Goal: Task Accomplishment & Management: Use online tool/utility

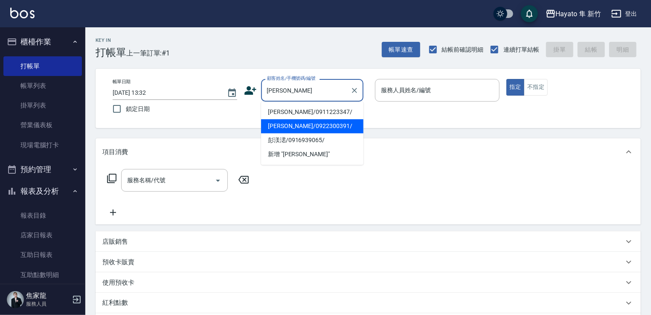
click at [315, 126] on li "[PERSON_NAME]/0922300391/" at bounding box center [312, 126] width 102 height 14
type input "[PERSON_NAME]/0922300391/"
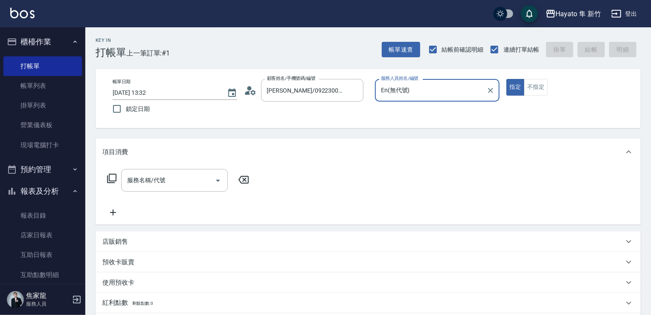
type input "En(無代號)"
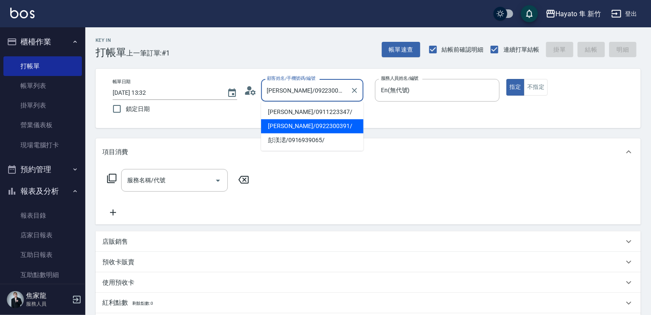
click at [338, 86] on input "[PERSON_NAME]/0922300391/" at bounding box center [306, 90] width 82 height 15
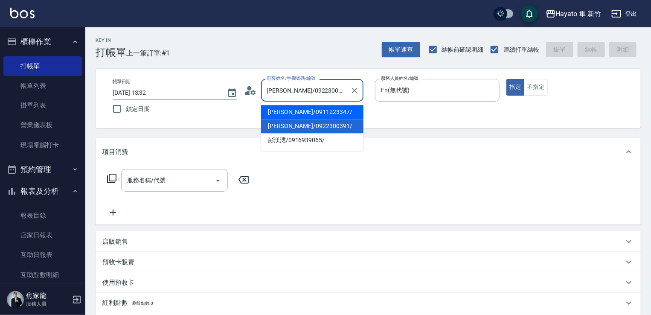
click at [241, 222] on div "服務名稱/代號 服務名稱/代號" at bounding box center [368, 195] width 545 height 59
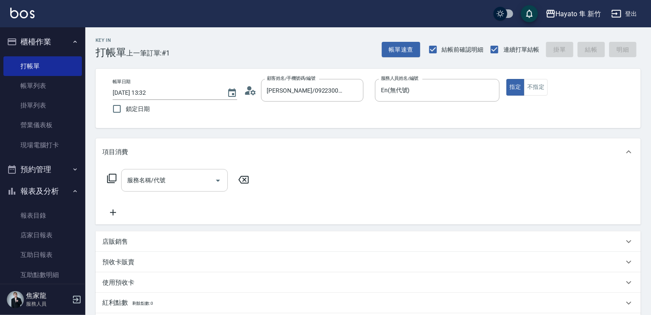
click at [219, 175] on icon "Open" at bounding box center [218, 180] width 10 height 10
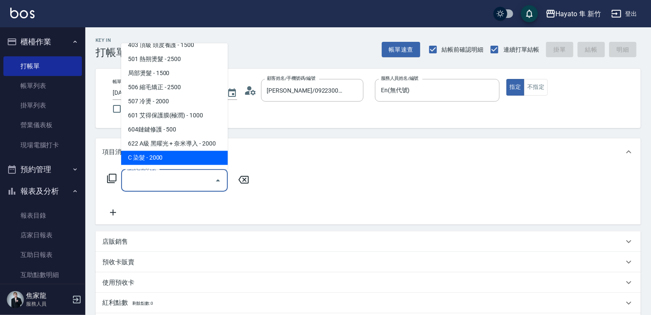
scroll to position [148, 0]
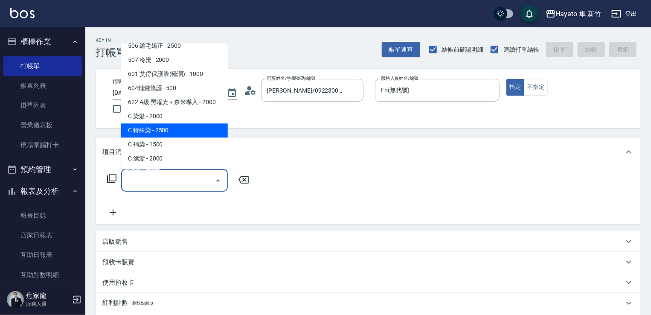
click at [174, 132] on span "C 特殊染 - 2500" at bounding box center [174, 130] width 107 height 14
type input "C 特殊染(703)"
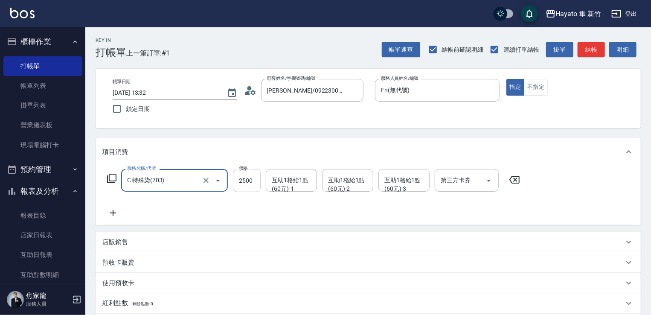
click at [253, 182] on input "2500" at bounding box center [247, 180] width 28 height 23
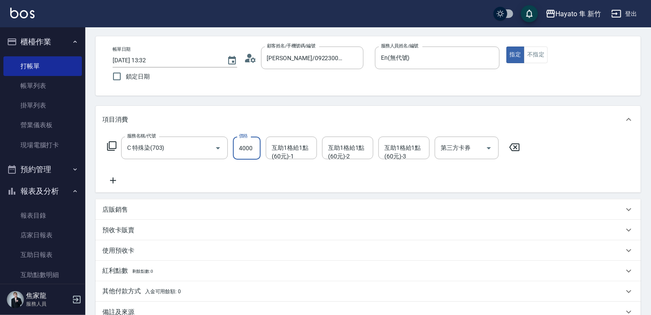
scroll to position [85, 0]
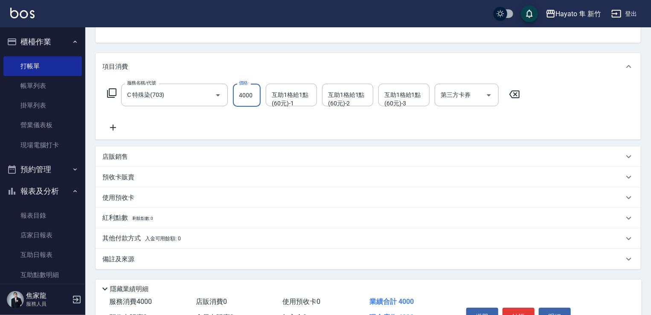
type input "4000"
click at [143, 162] on div "店販銷售" at bounding box center [368, 156] width 545 height 20
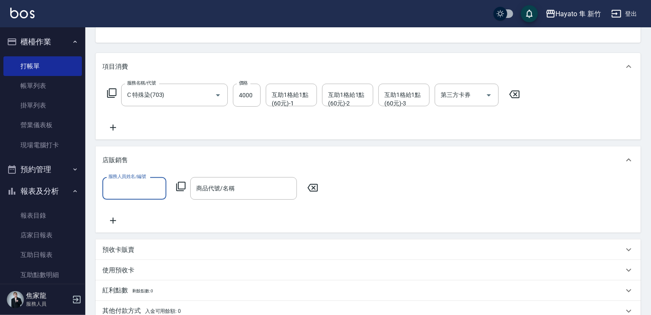
scroll to position [0, 0]
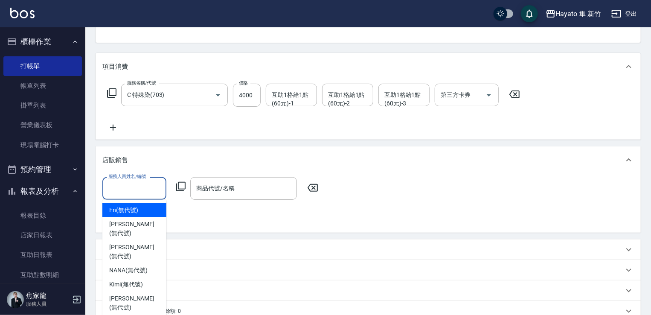
click at [140, 186] on input "服務人員姓名/編號" at bounding box center [134, 188] width 56 height 15
click at [140, 207] on div "En (無代號)" at bounding box center [134, 210] width 64 height 14
type input "En(無代號)"
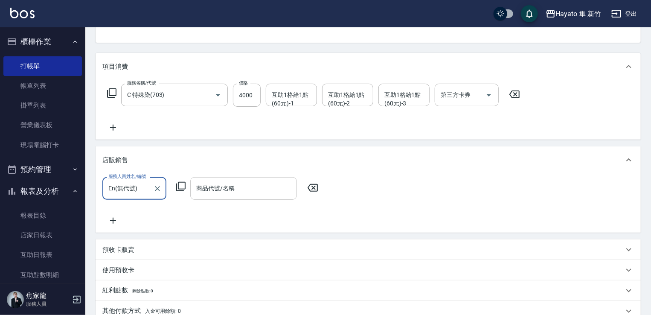
click at [218, 194] on input "商品代號/名稱" at bounding box center [243, 188] width 99 height 15
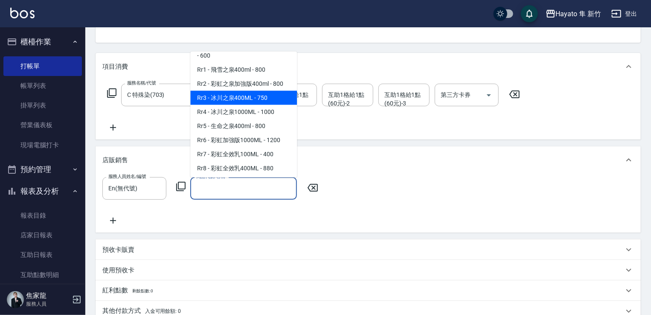
scroll to position [299, 0]
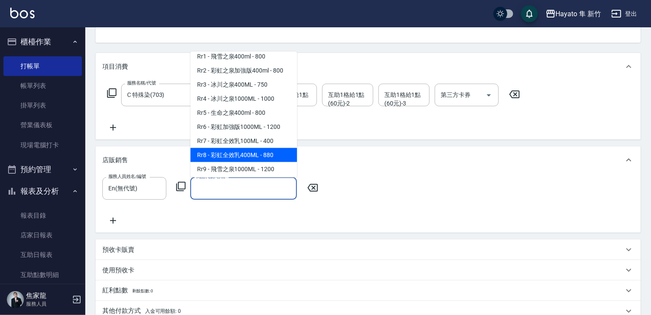
click at [248, 162] on span "Rr8 - 彩虹全效乳400ML - 880" at bounding box center [243, 155] width 107 height 14
type input "彩虹全效乳400ML"
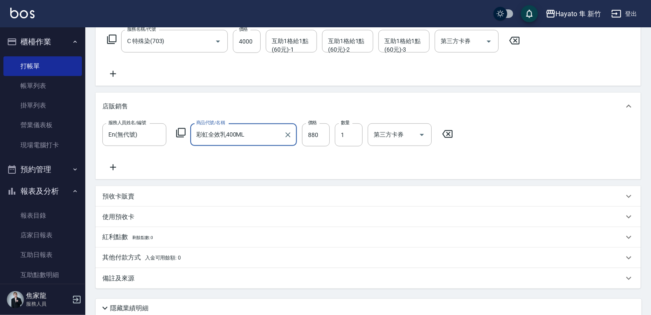
scroll to position [208, 0]
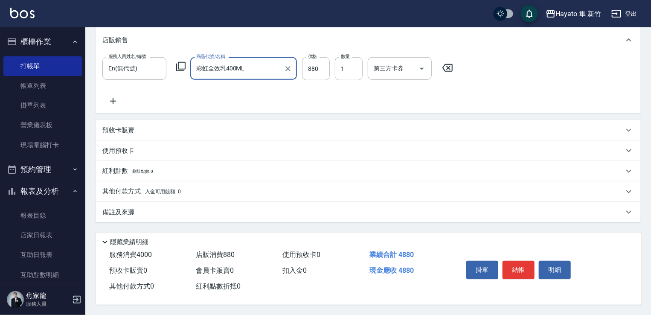
click at [169, 210] on div "備註及來源" at bounding box center [362, 212] width 521 height 9
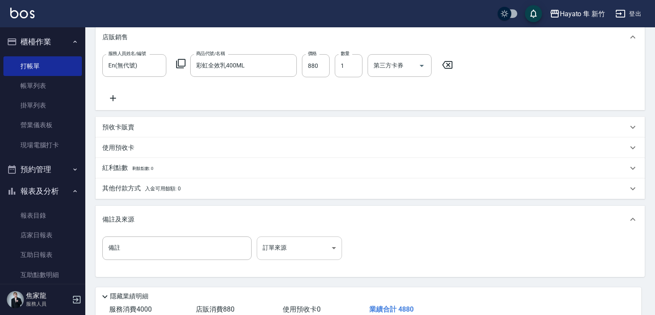
click at [316, 251] on body "Hayato 隼 新竹 登出 櫃檯作業 打帳單 帳單列表 掛單列表 營業儀表板 現場電腦打卡 預約管理 預約管理 報表及分析 報表目錄 店家日報表 互助日報表…" at bounding box center [327, 81] width 655 height 578
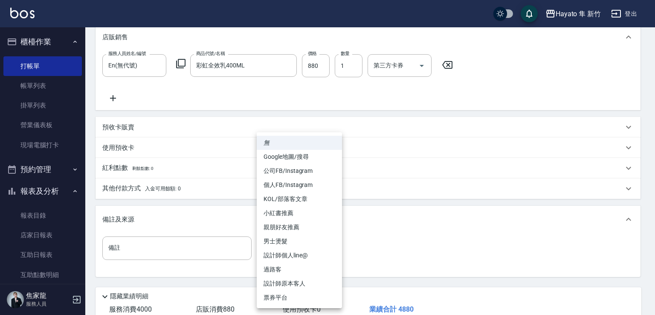
click at [308, 285] on li "設計師原本客人" at bounding box center [299, 283] width 85 height 14
type input "設計師原本客人"
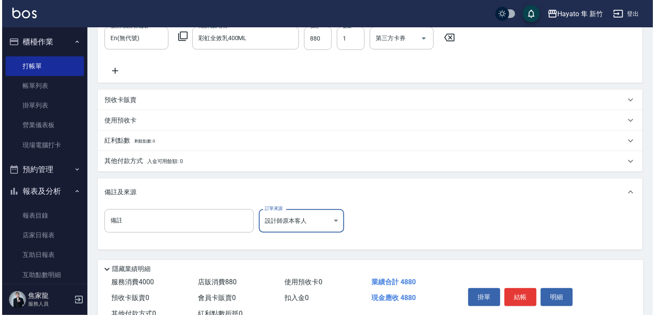
scroll to position [265, 0]
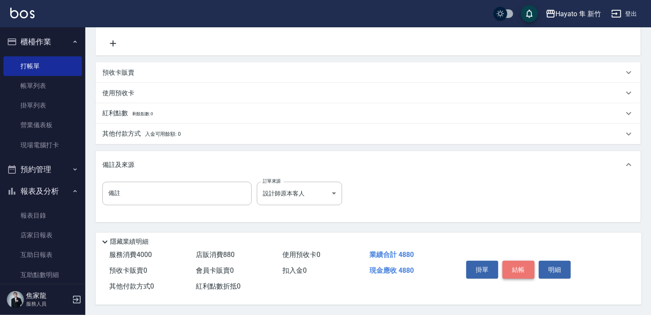
click at [520, 275] on button "結帳" at bounding box center [519, 270] width 32 height 18
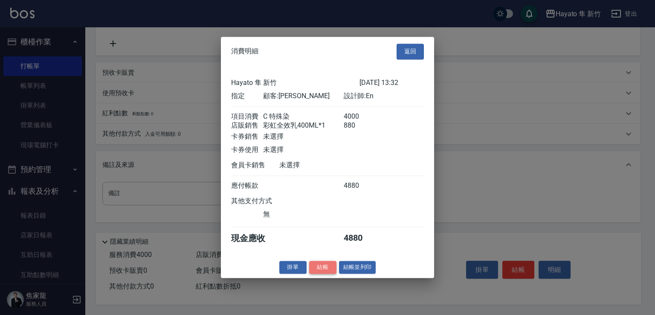
click at [326, 272] on button "結帳" at bounding box center [322, 267] width 27 height 13
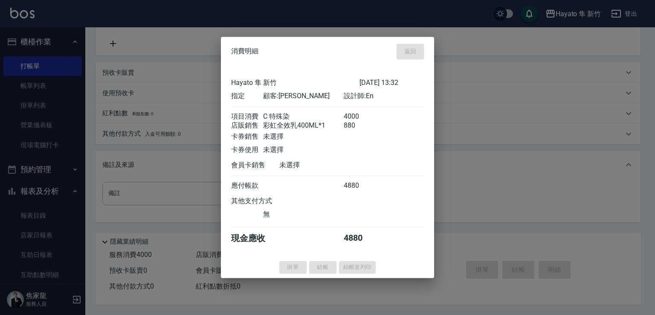
type input "[DATE] 15:28"
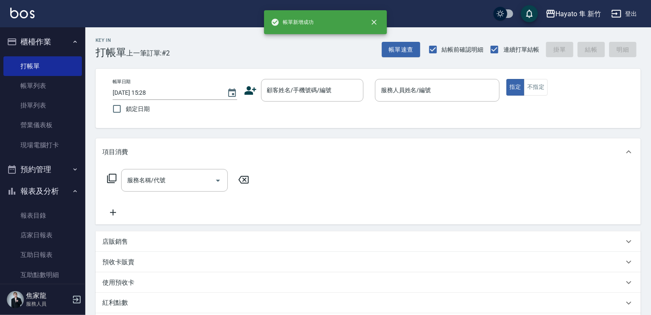
scroll to position [0, 0]
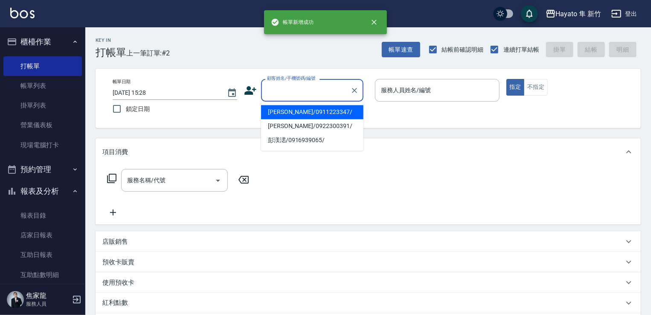
click at [299, 96] on input "顧客姓名/手機號碼/編號" at bounding box center [306, 90] width 82 height 15
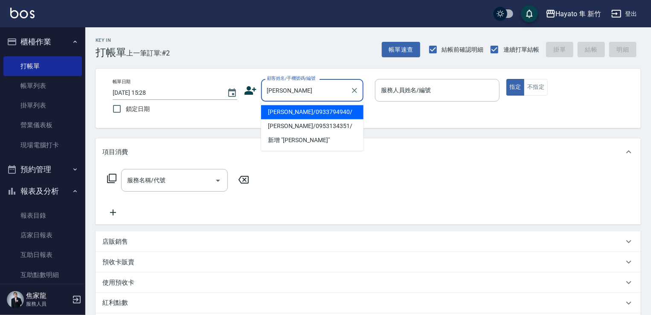
click at [305, 116] on li "[PERSON_NAME]/0933794940/" at bounding box center [312, 112] width 102 height 14
type input "[PERSON_NAME]/0933794940/"
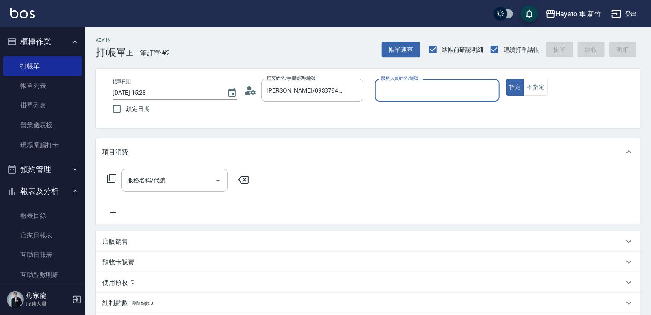
type input "En(無代號)"
click at [218, 185] on icon "Open" at bounding box center [218, 180] width 10 height 10
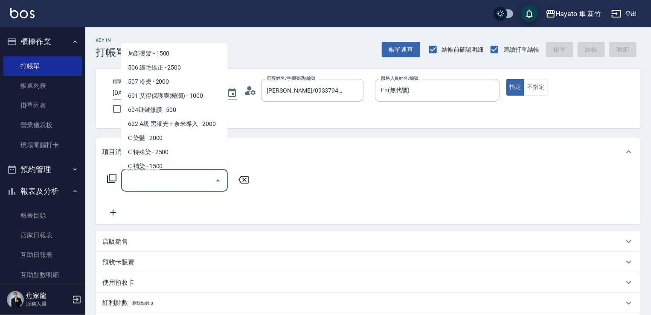
scroll to position [128, 0]
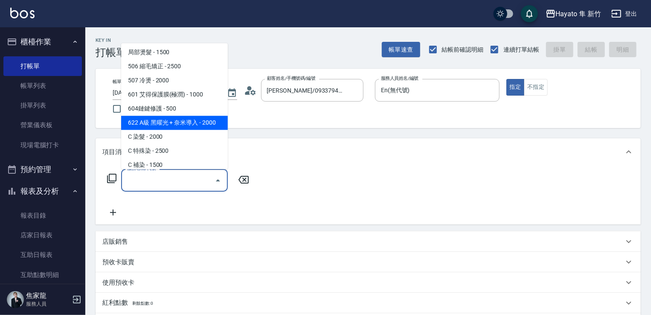
click at [193, 125] on span "622 A級 黑曜光 + 奈米導入 - 2000" at bounding box center [174, 123] width 107 height 14
type input "622 A級 黑曜光 + 奈米導入(622)"
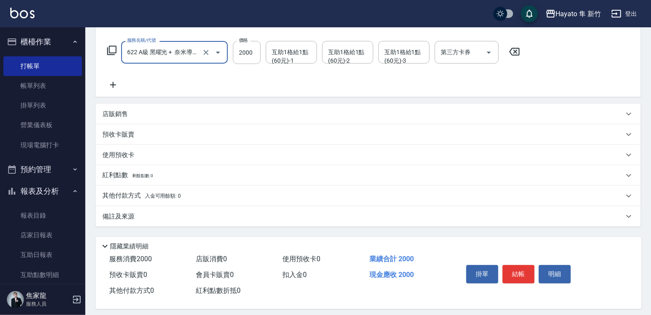
click at [168, 222] on div "備註及來源" at bounding box center [368, 216] width 545 height 20
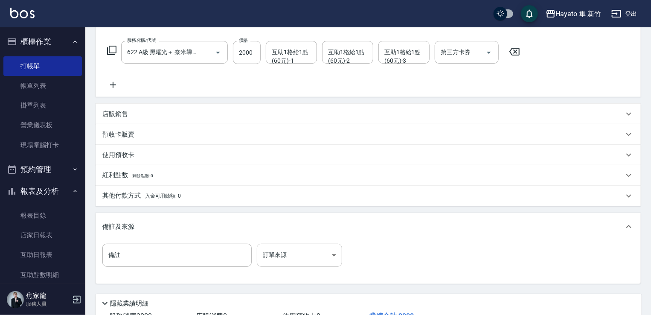
click at [338, 259] on body "Hayato 隼 新竹 登出 櫃檯作業 打帳單 帳單列表 掛單列表 營業儀表板 現場電腦打卡 預約管理 預約管理 報表及分析 報表目錄 店家日報表 互助日報表…" at bounding box center [325, 124] width 651 height 504
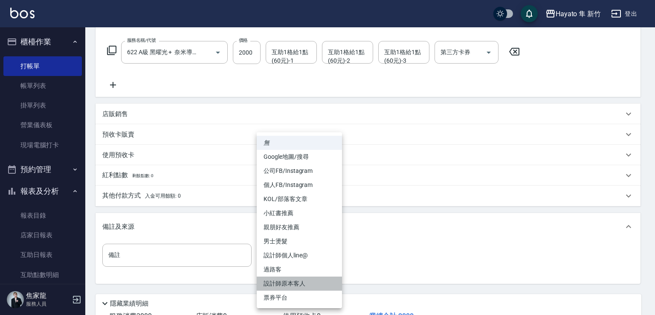
click at [313, 282] on li "設計師原本客人" at bounding box center [299, 283] width 85 height 14
type input "設計師原本客人"
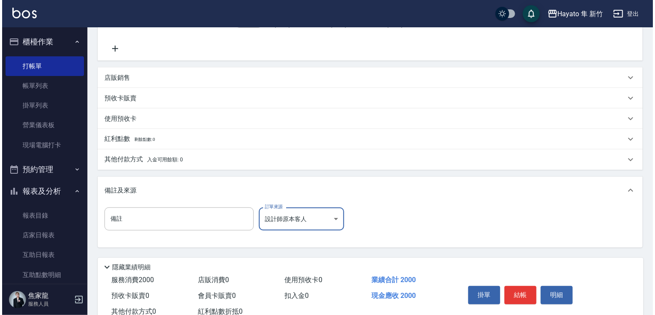
scroll to position [192, 0]
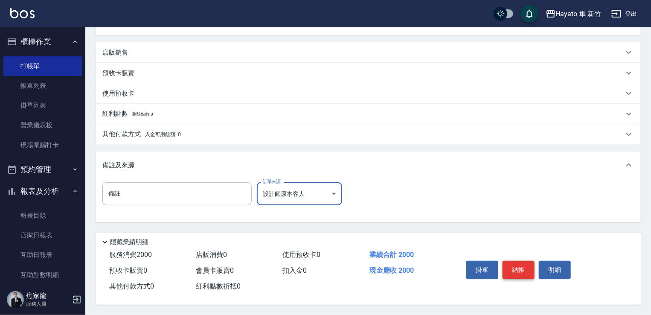
click at [520, 270] on button "結帳" at bounding box center [519, 270] width 32 height 18
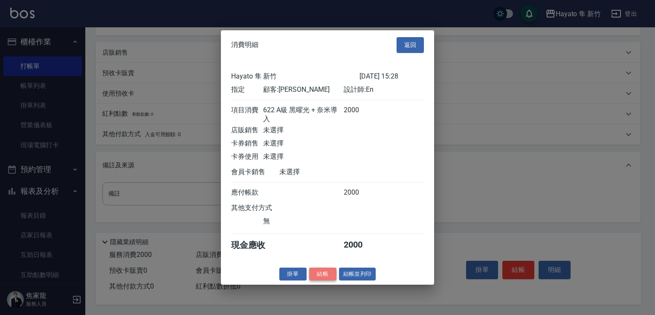
click at [323, 280] on button "結帳" at bounding box center [322, 273] width 27 height 13
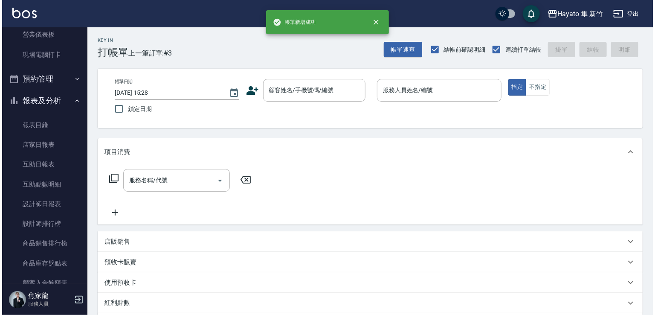
scroll to position [128, 0]
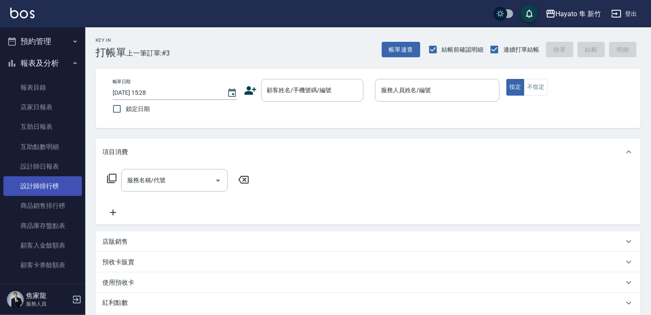
click at [53, 180] on link "設計師排行榜" at bounding box center [42, 186] width 78 height 20
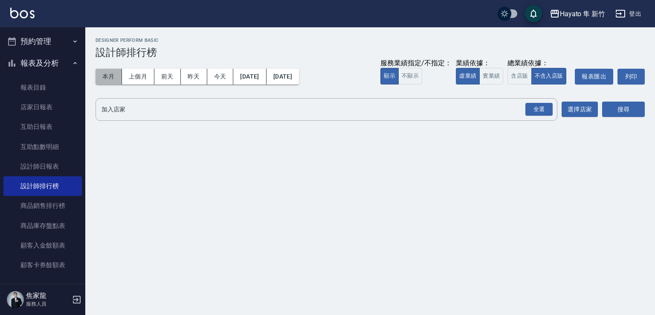
click at [108, 72] on button "本月" at bounding box center [109, 77] width 26 height 16
click at [539, 110] on div "全選" at bounding box center [539, 109] width 27 height 13
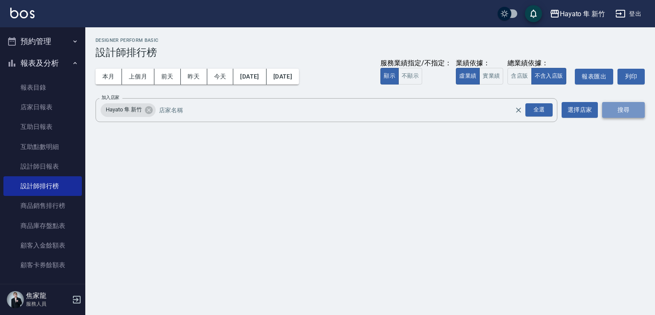
click at [630, 108] on button "搜尋" at bounding box center [623, 110] width 43 height 16
